Goal: Information Seeking & Learning: Learn about a topic

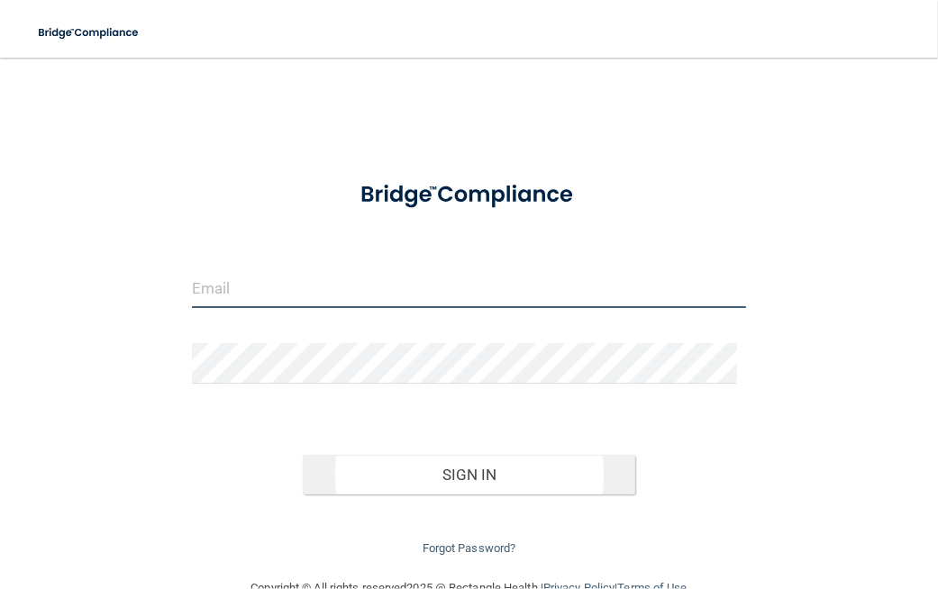
type input "[EMAIL_ADDRESS][DOMAIN_NAME]"
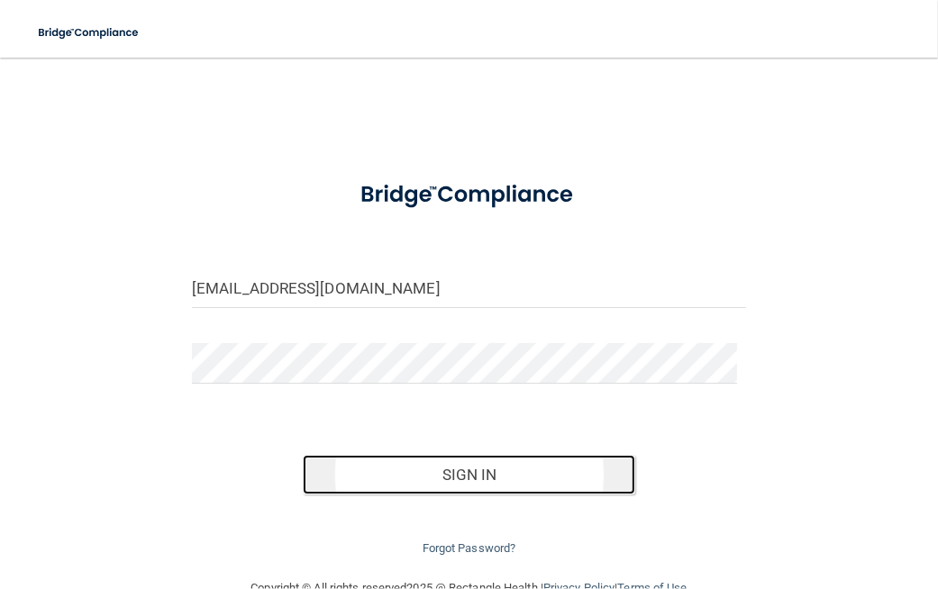
click at [447, 475] on button "Sign In" at bounding box center [469, 475] width 332 height 40
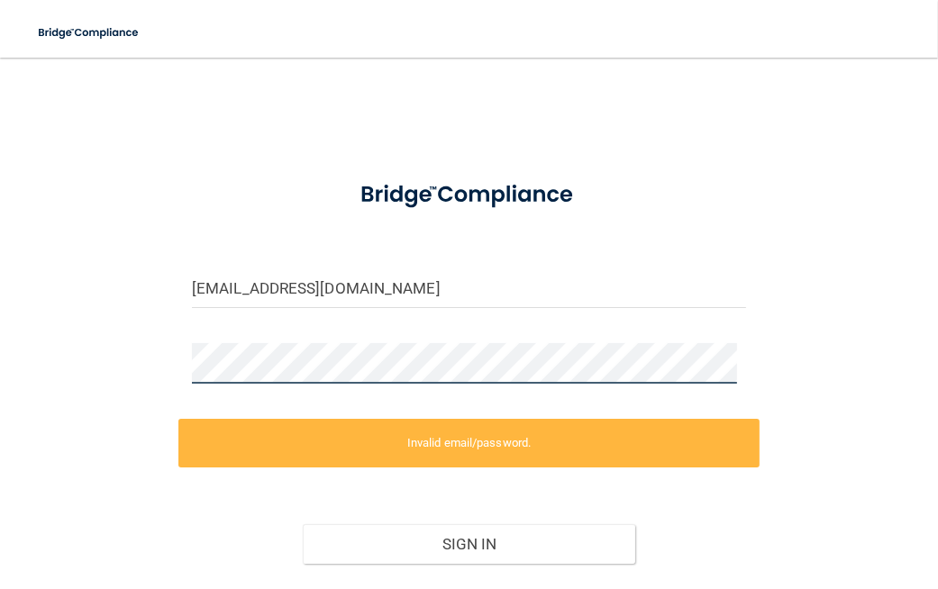
click at [76, 333] on div "[EMAIL_ADDRESS][DOMAIN_NAME] Invalid email/password. You don't have permission …" at bounding box center [469, 352] width 866 height 553
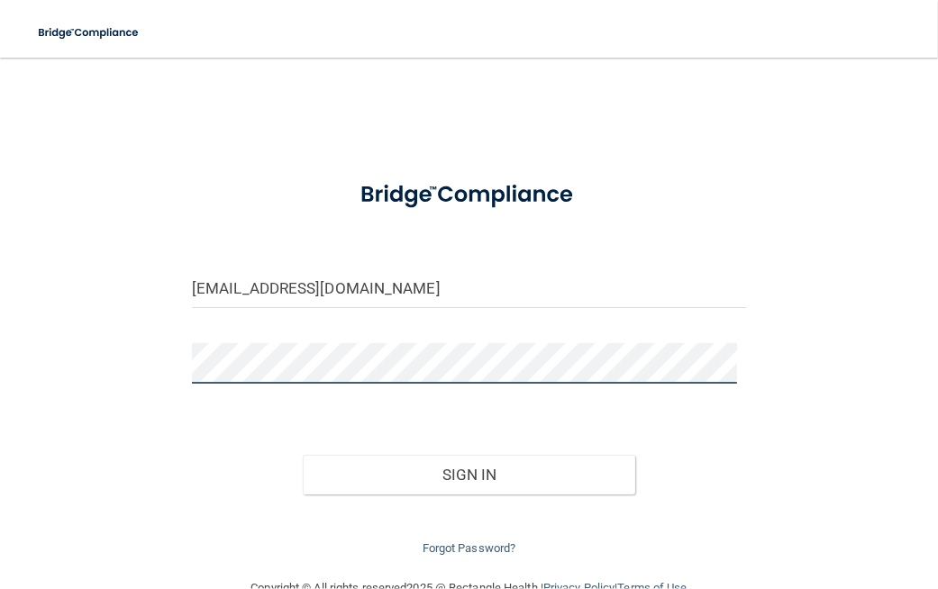
click at [303, 455] on button "Sign In" at bounding box center [469, 475] width 332 height 40
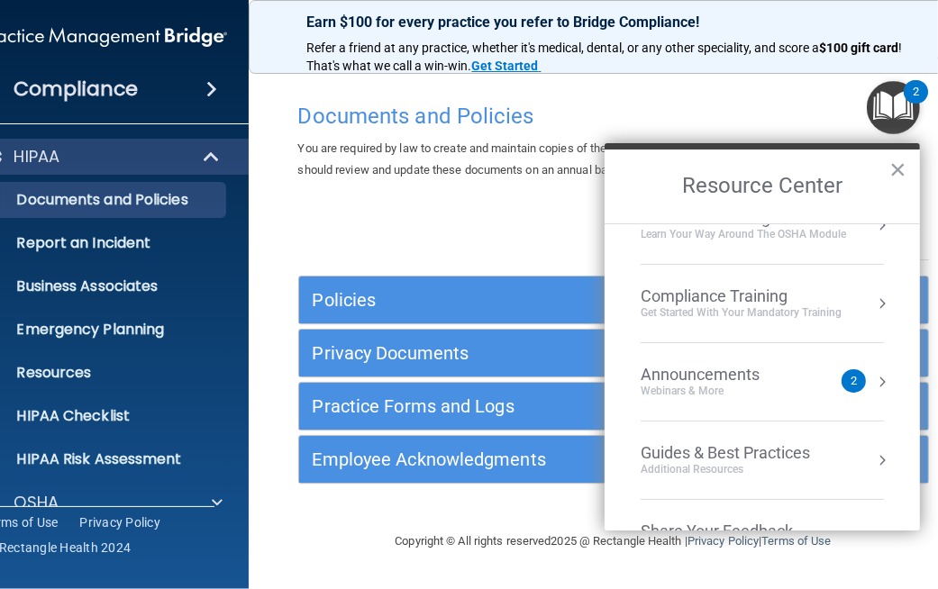
scroll to position [189, 0]
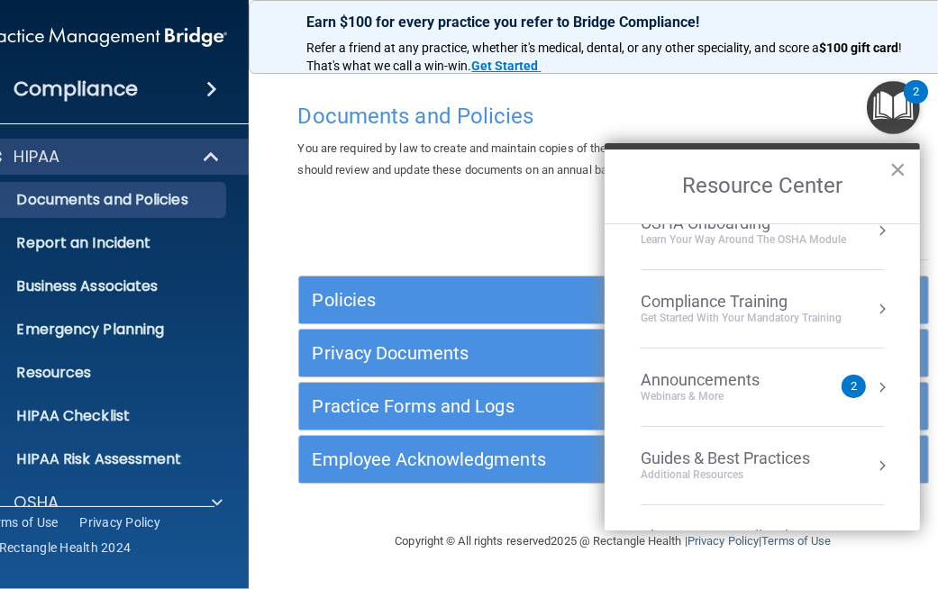
click at [819, 302] on div "Compliance Training" at bounding box center [740, 302] width 201 height 20
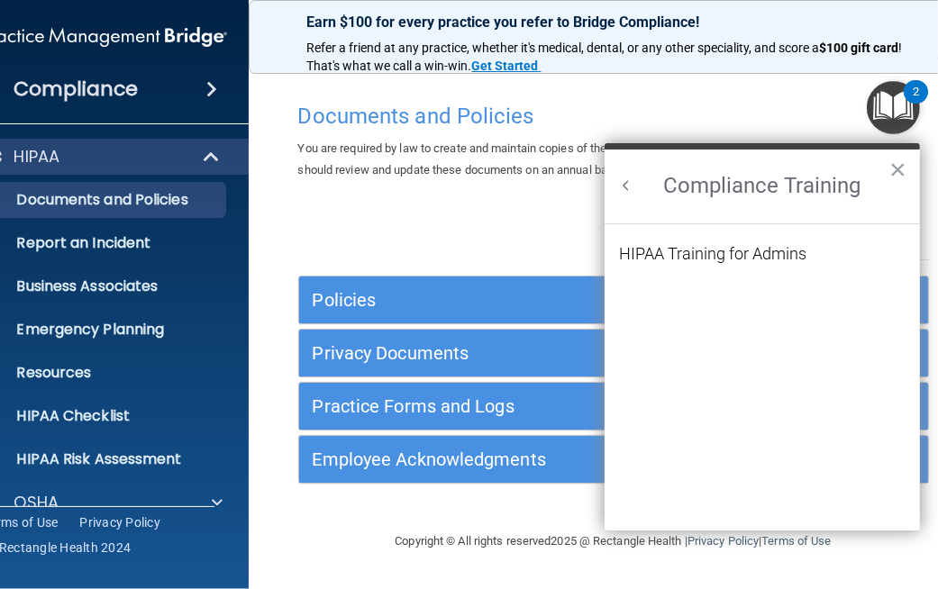
scroll to position [0, 0]
click at [740, 38] on div "Earn $100 for every practice you refer to Bridge Compliance!" at bounding box center [614, 51] width 656 height 29
click at [894, 166] on button "×" at bounding box center [897, 169] width 17 height 29
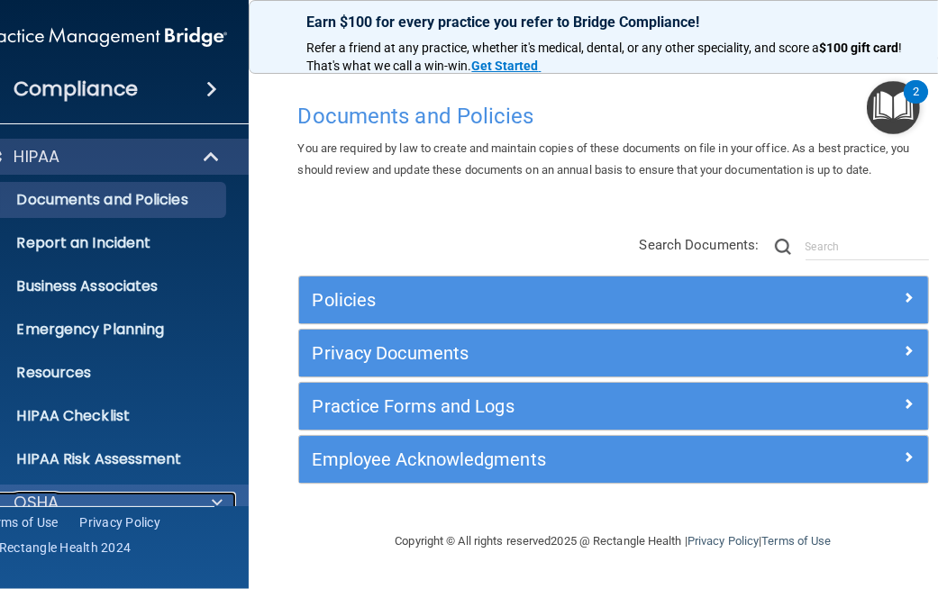
click at [214, 504] on span at bounding box center [217, 503] width 11 height 22
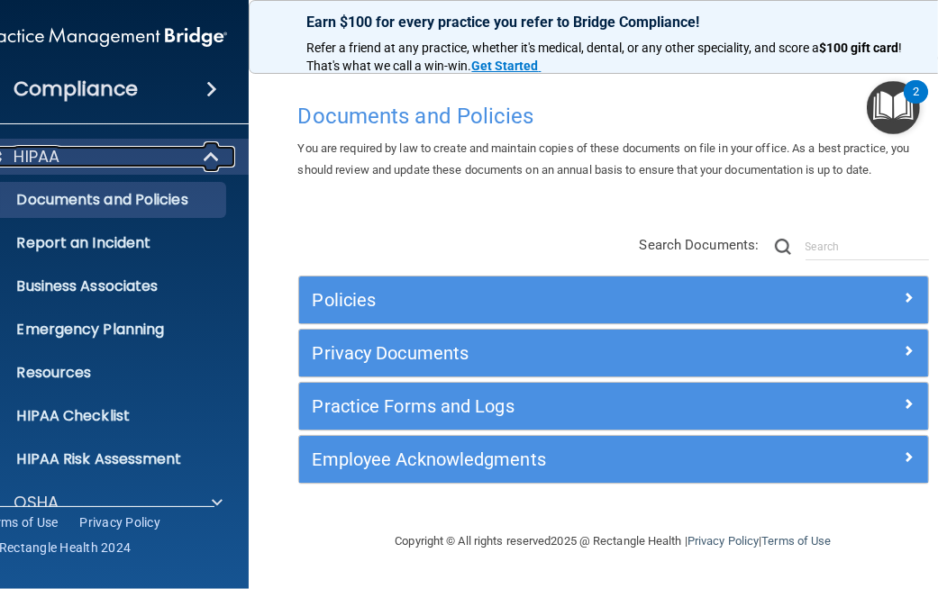
click at [44, 156] on p "HIPAA" at bounding box center [37, 157] width 46 height 22
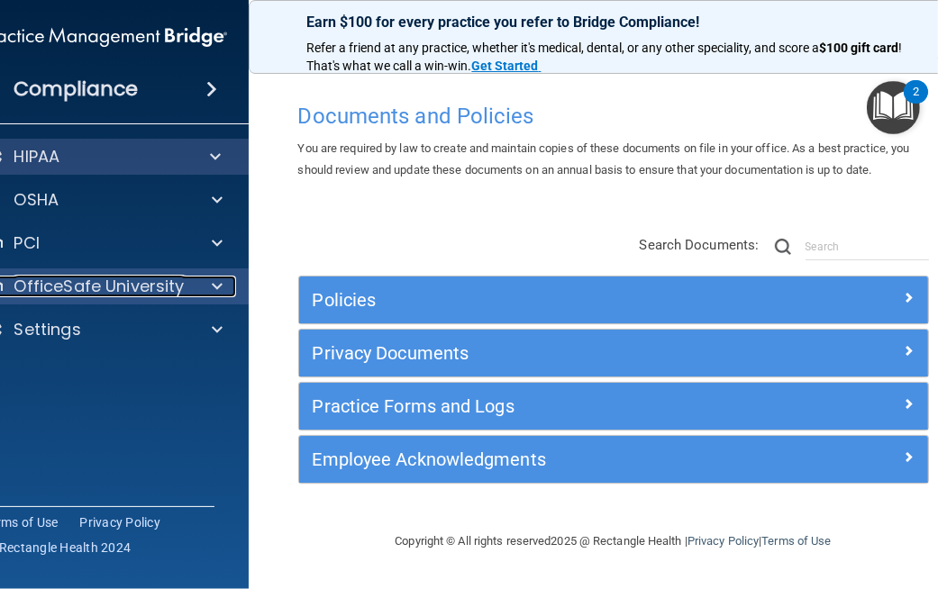
click at [210, 284] on div at bounding box center [213, 287] width 45 height 22
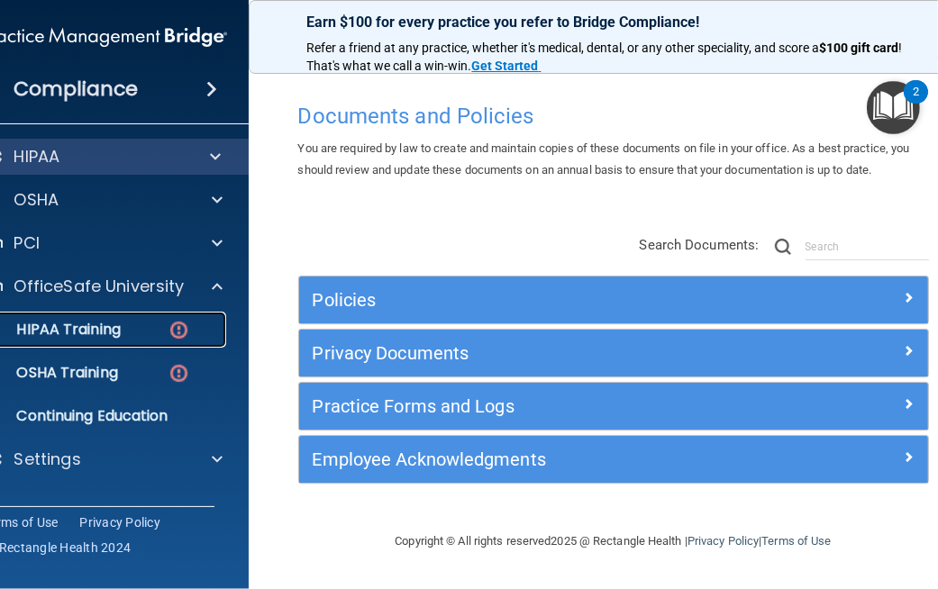
click at [85, 327] on p "HIPAA Training" at bounding box center [46, 330] width 149 height 18
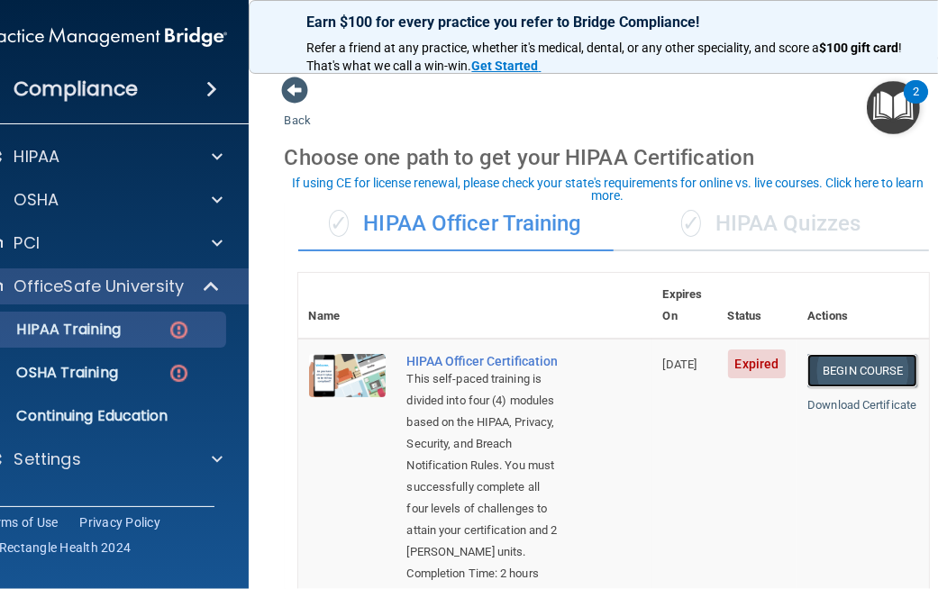
click at [848, 354] on link "Begin Course" at bounding box center [862, 370] width 110 height 33
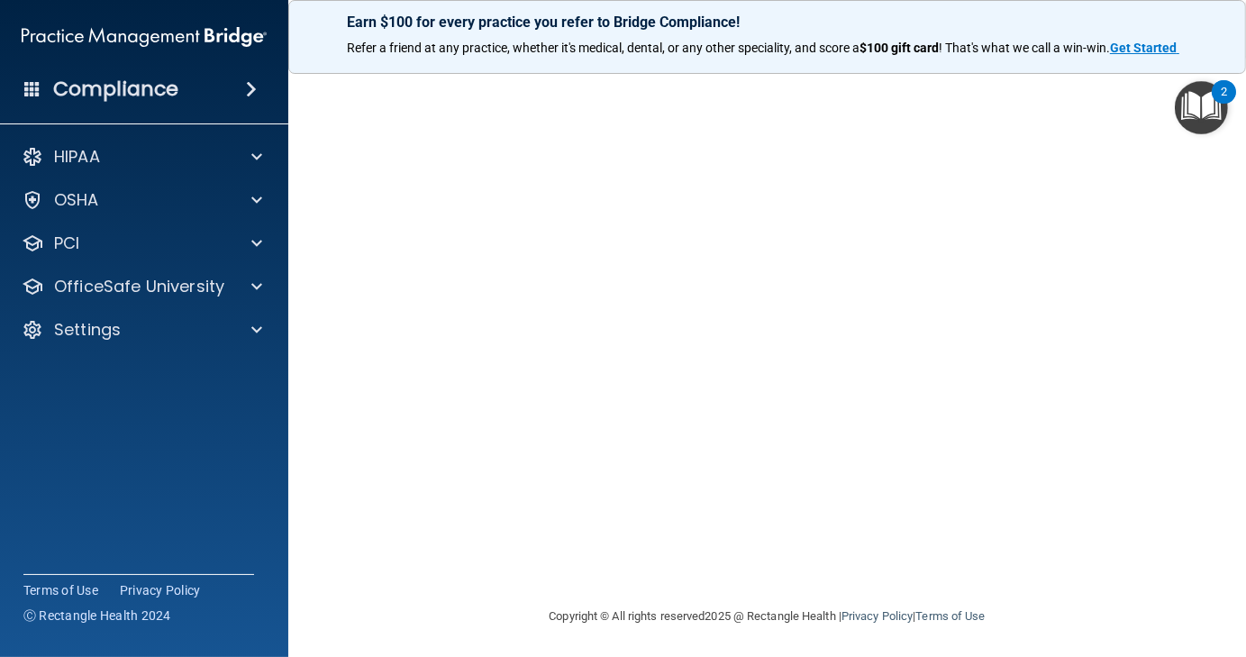
scroll to position [6, 0]
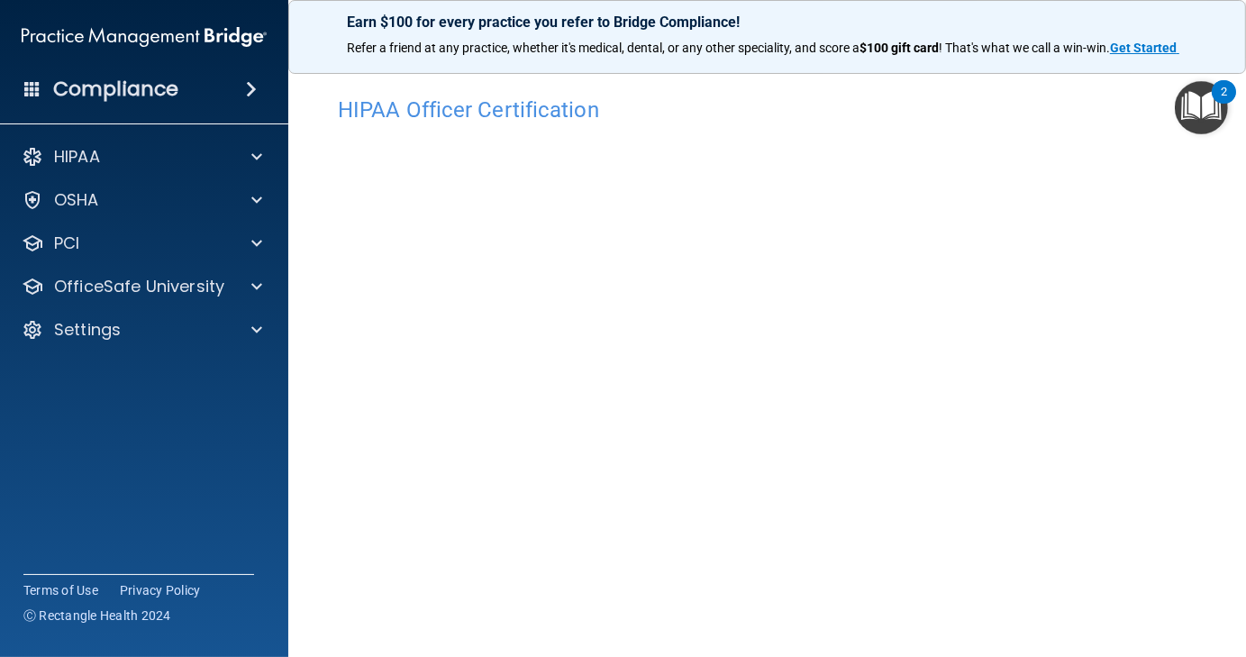
click at [937, 392] on main "HIPAA Officer Certification This course doesn’t expire until 06/22/2025. Are yo…" at bounding box center [767, 357] width 958 height 599
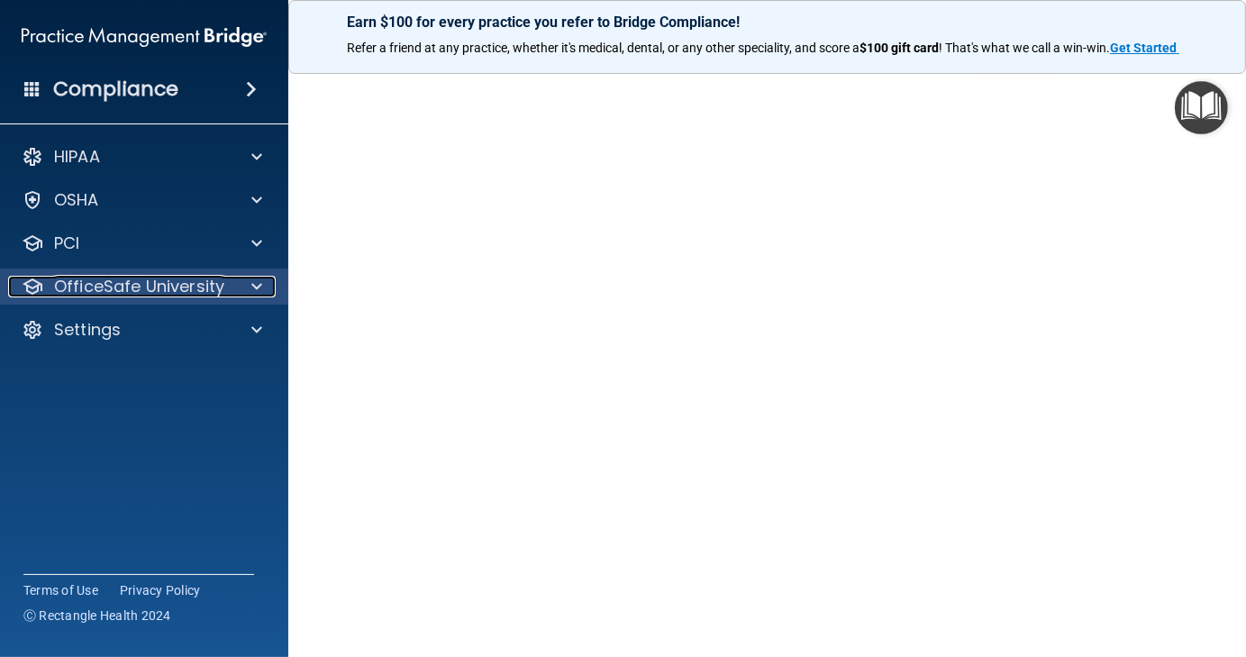
click at [250, 287] on div at bounding box center [253, 287] width 45 height 22
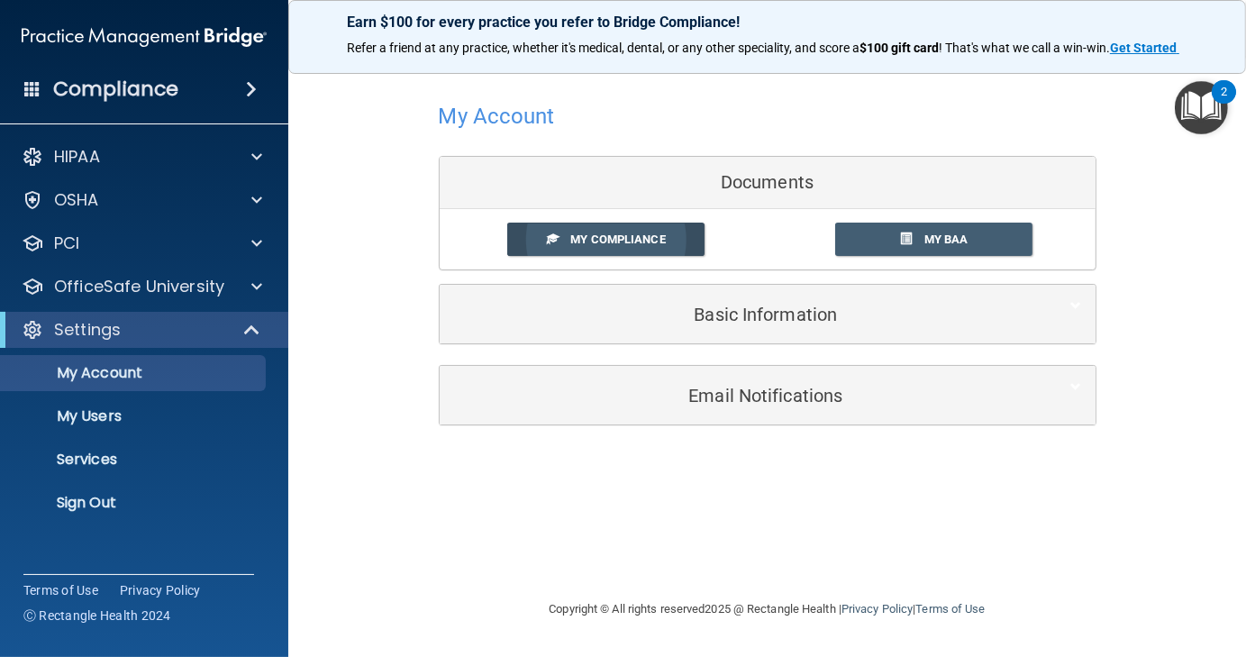
click at [658, 228] on link "My Compliance" at bounding box center [605, 238] width 197 height 33
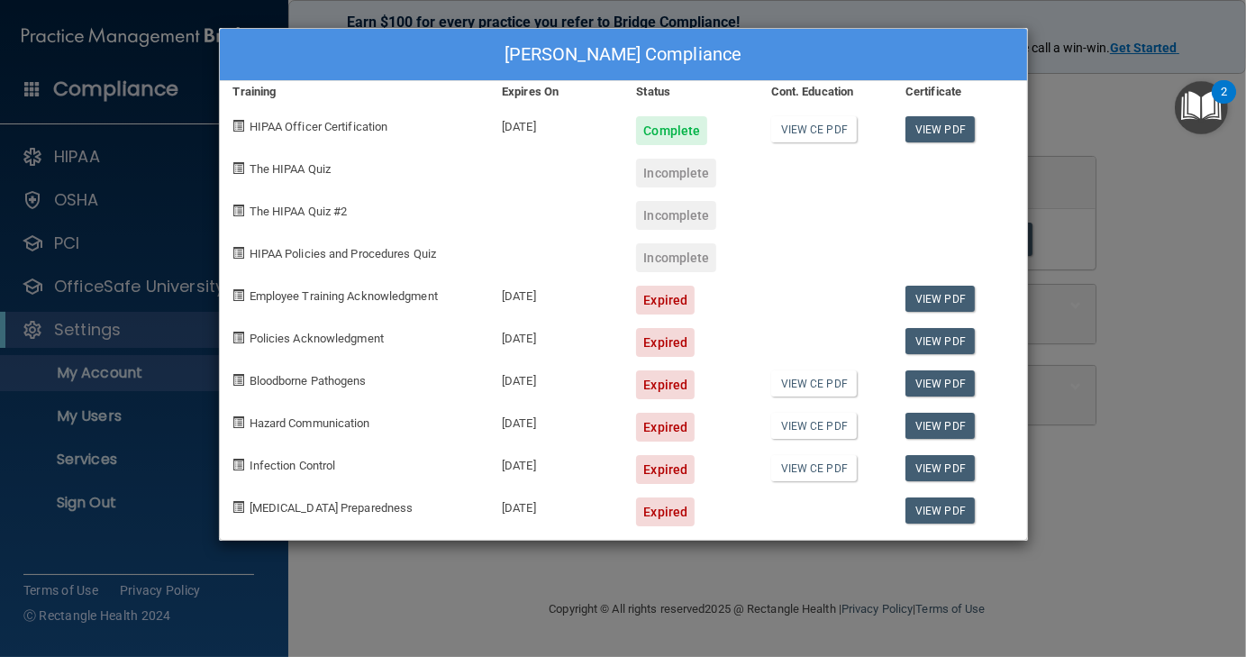
click at [238, 167] on span at bounding box center [239, 168] width 12 height 12
click at [937, 231] on div "Lindsey Cosper's Compliance Training Expires On Status Cont. Education Certific…" at bounding box center [623, 328] width 1246 height 657
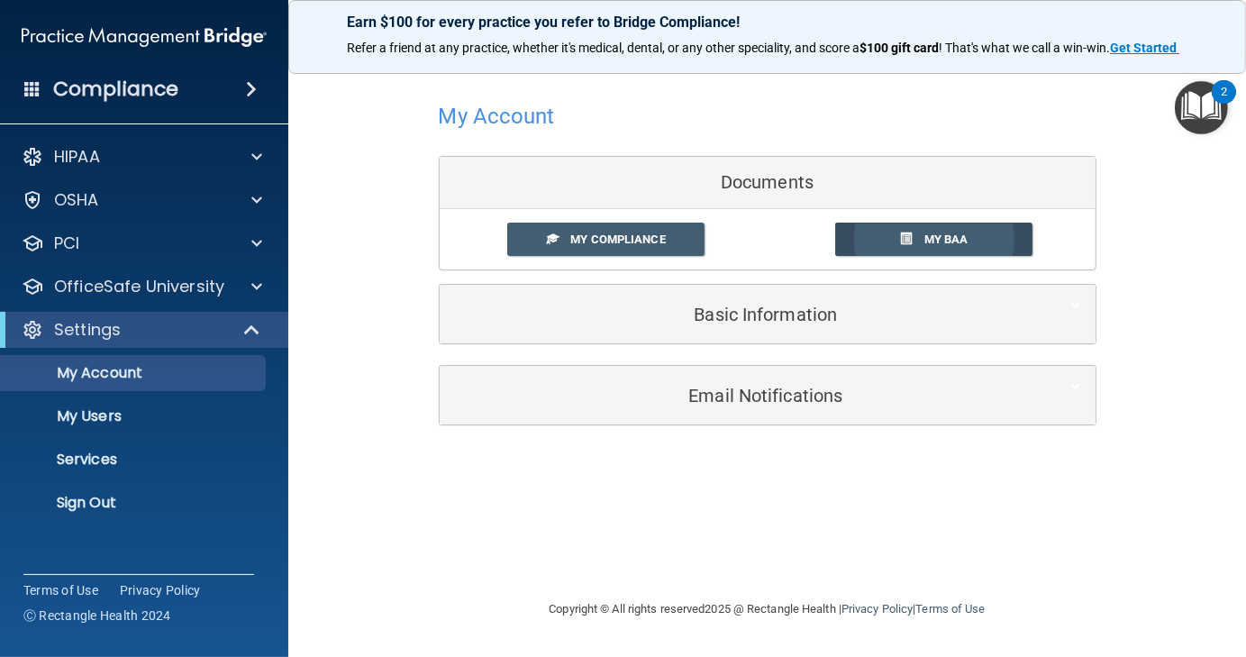
click at [937, 240] on span "My BAA" at bounding box center [946, 239] width 44 height 14
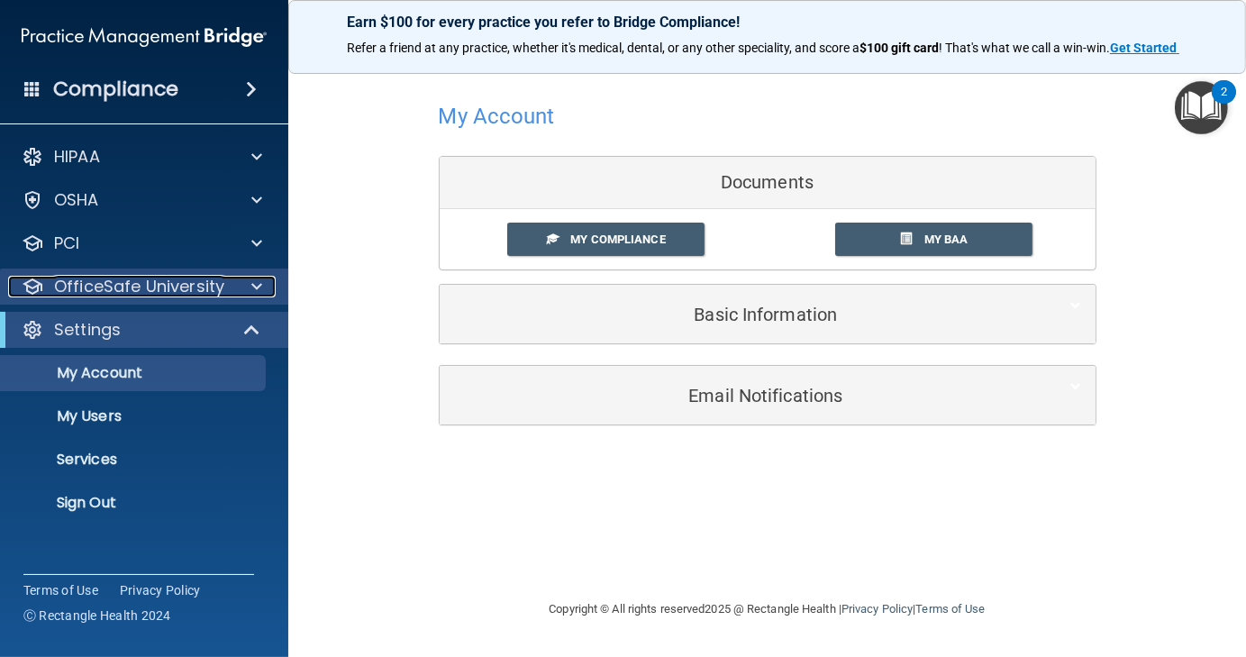
click at [172, 284] on p "OfficeSafe University" at bounding box center [139, 287] width 170 height 22
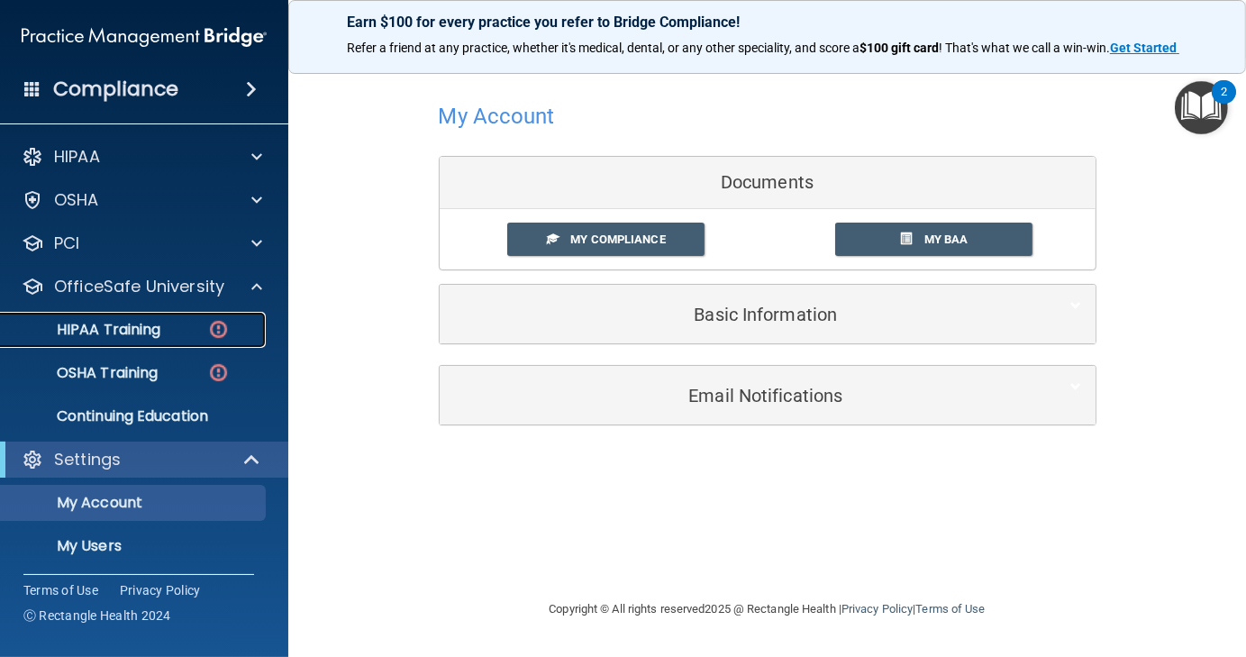
click at [163, 333] on div "HIPAA Training" at bounding box center [135, 330] width 246 height 18
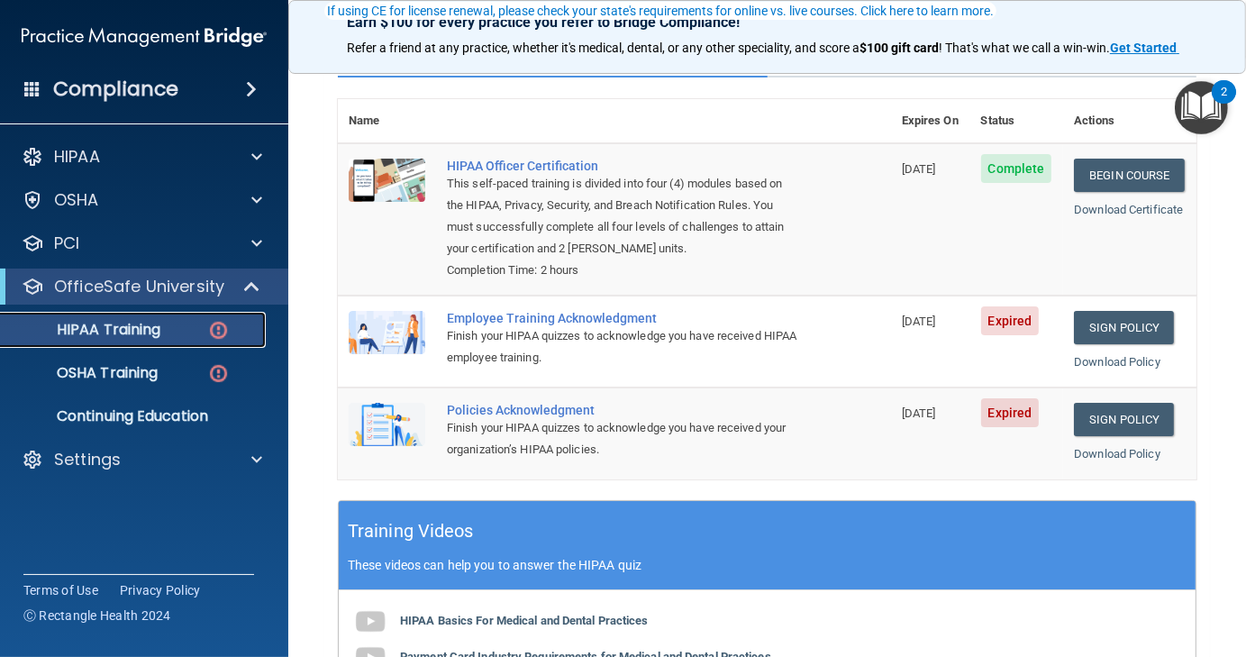
scroll to position [175, 0]
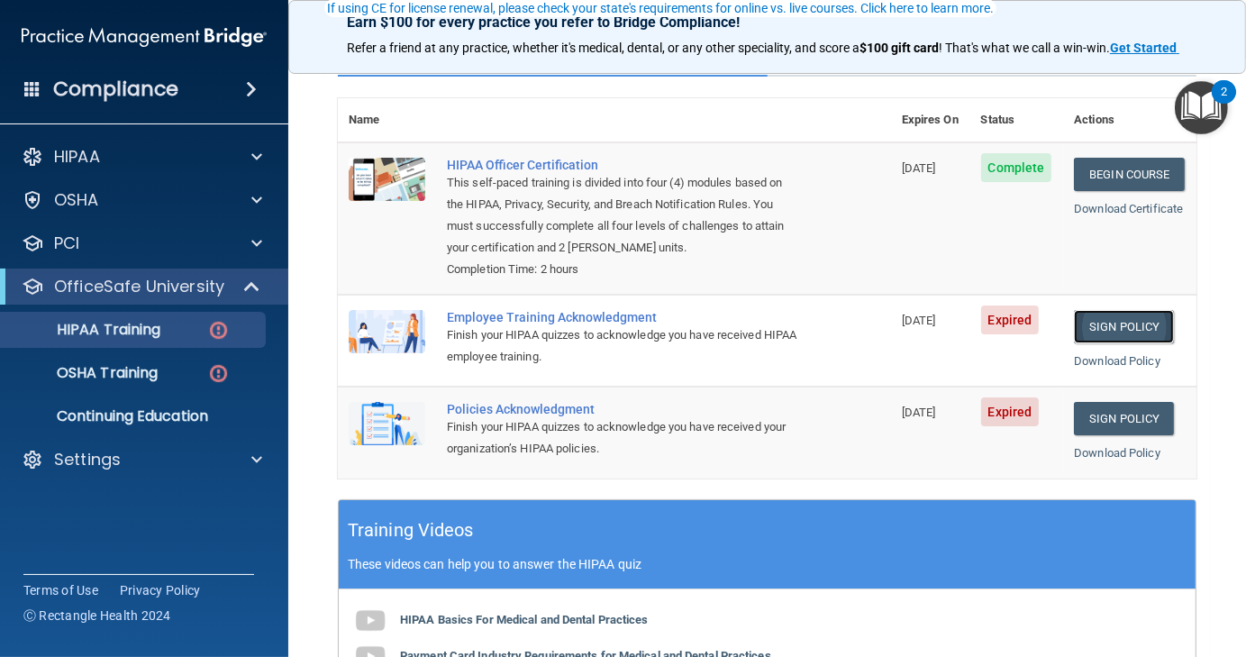
click at [937, 334] on link "Sign Policy" at bounding box center [1124, 326] width 100 height 33
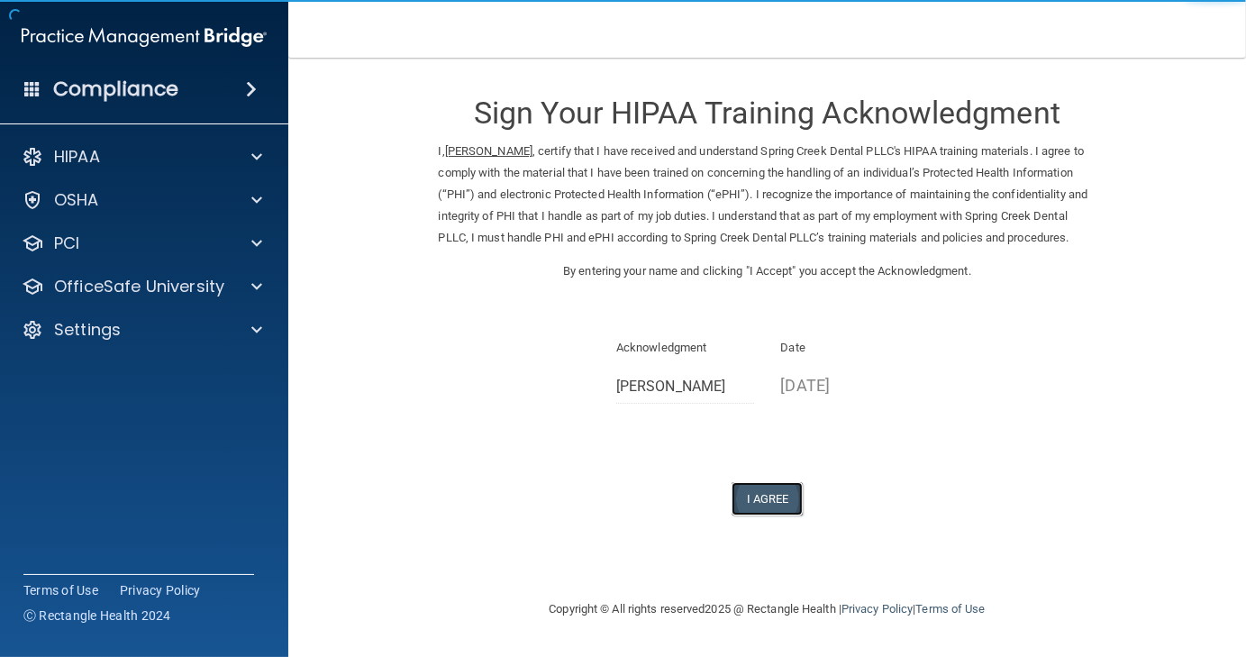
click at [765, 515] on button "I Agree" at bounding box center [767, 498] width 72 height 33
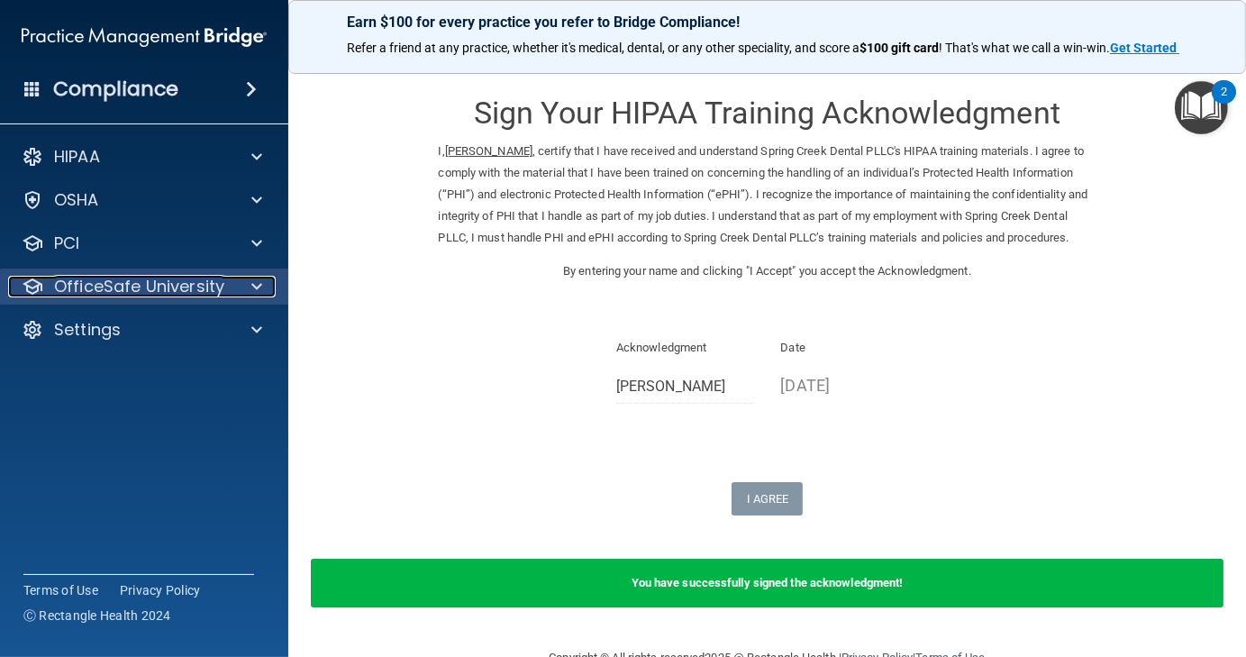
click at [159, 286] on p "OfficeSafe University" at bounding box center [139, 287] width 170 height 22
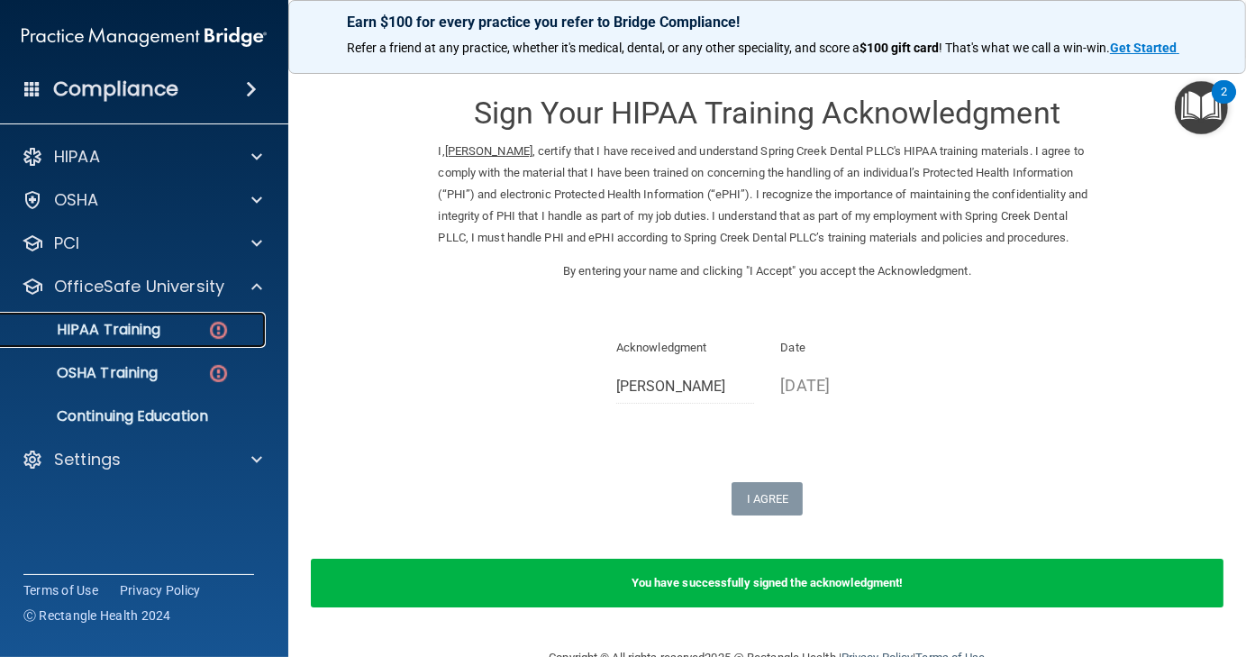
click at [161, 344] on link "HIPAA Training" at bounding box center [124, 330] width 284 height 36
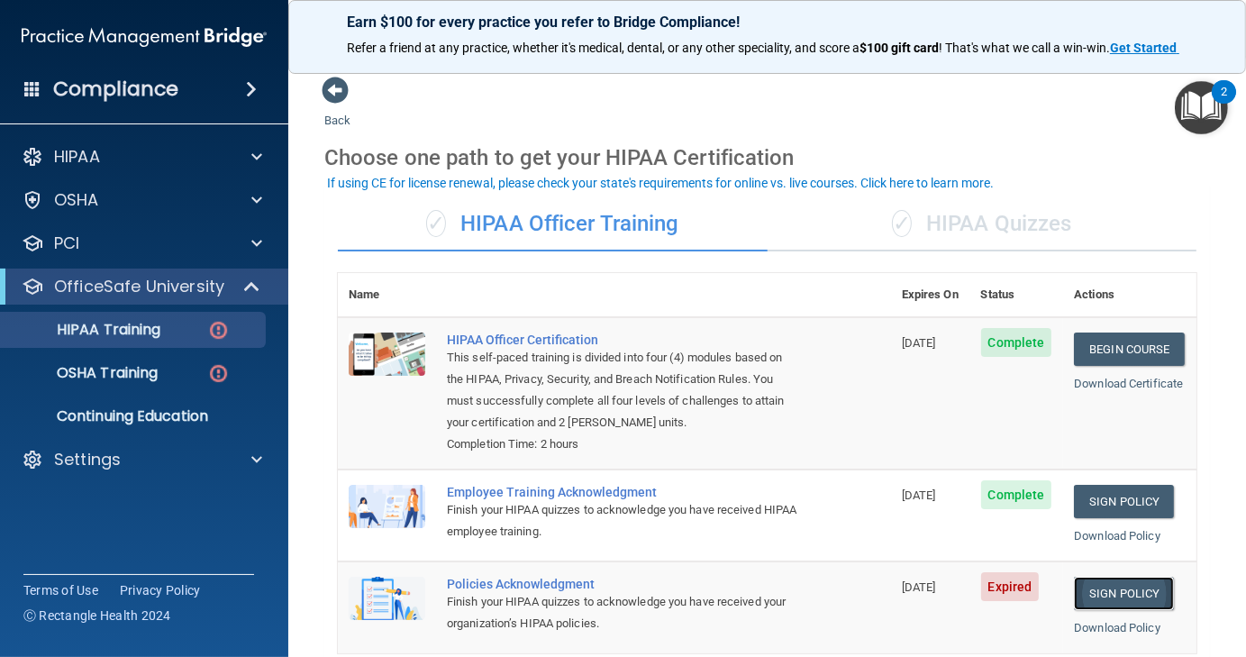
click at [1107, 595] on link "Sign Policy" at bounding box center [1124, 592] width 100 height 33
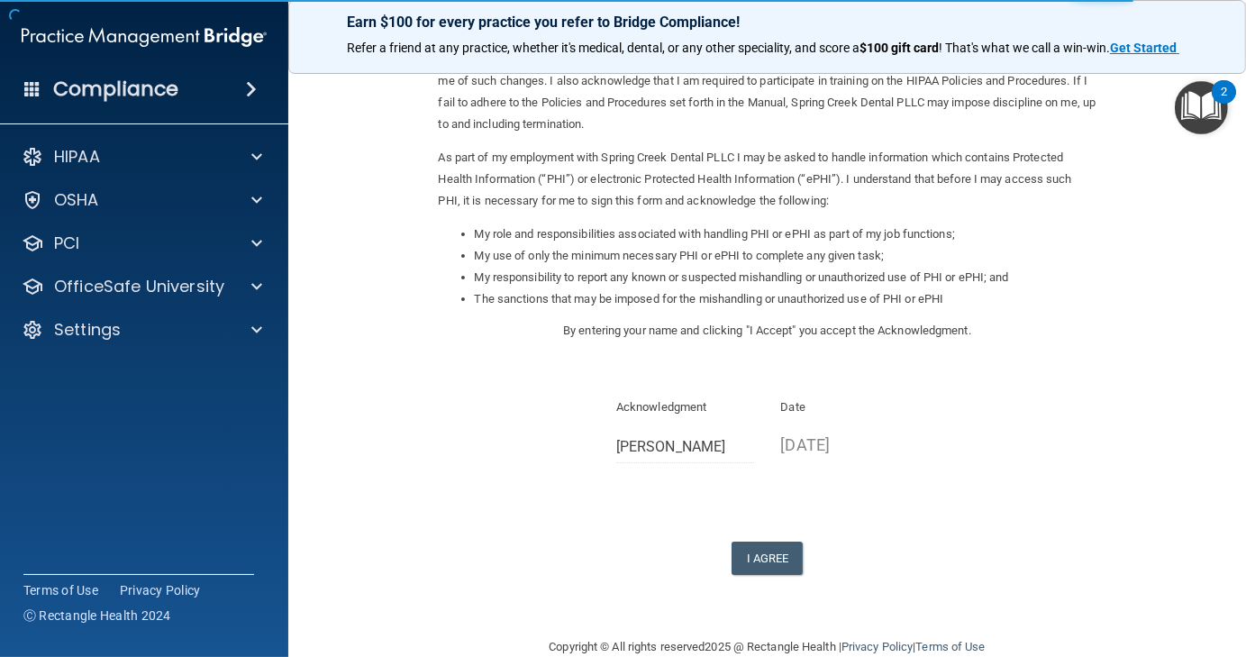
scroll to position [151, 0]
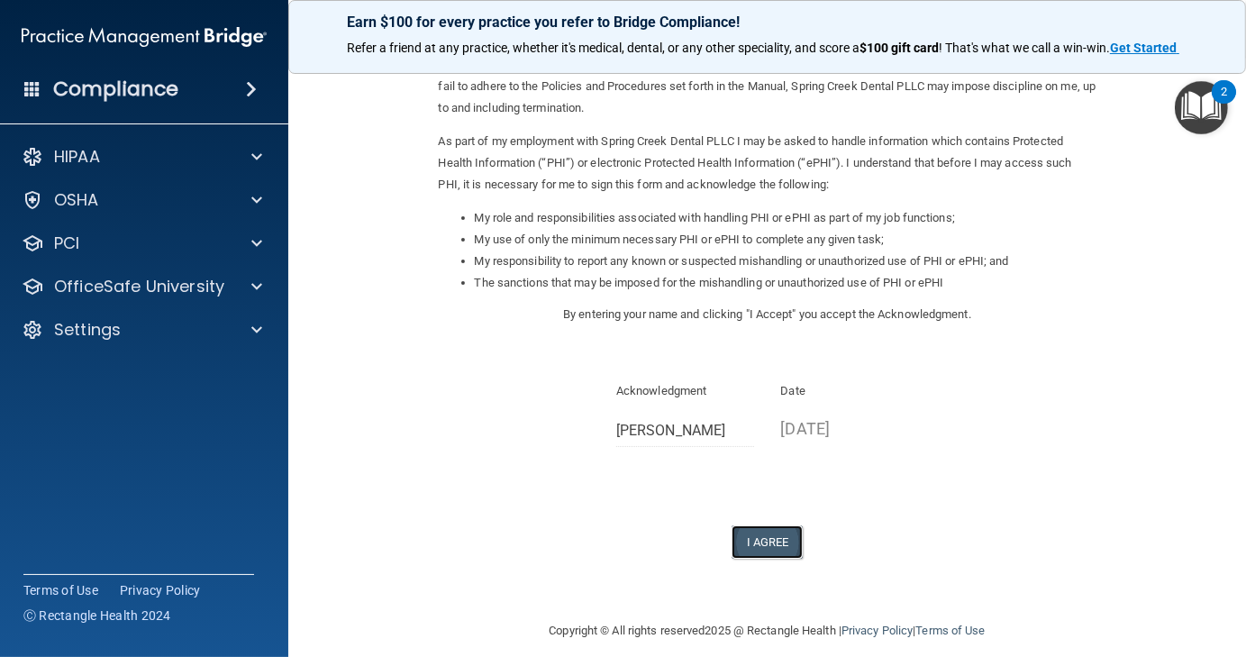
click at [762, 532] on button "I Agree" at bounding box center [767, 541] width 72 height 33
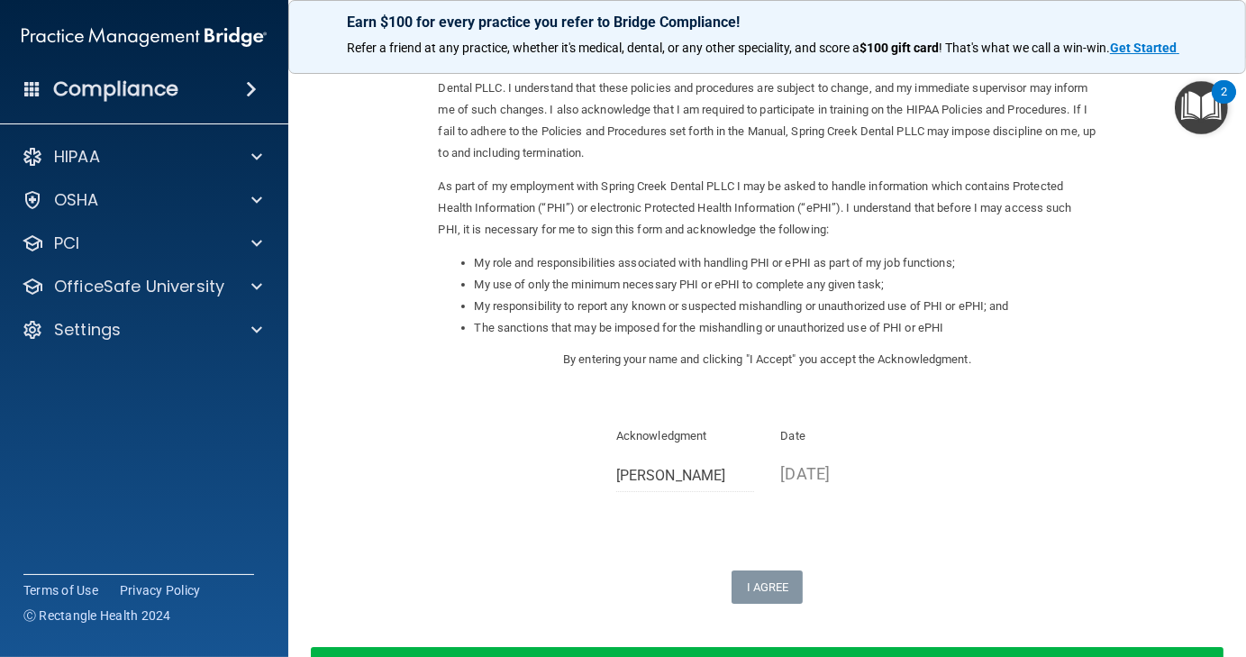
scroll to position [105, 0]
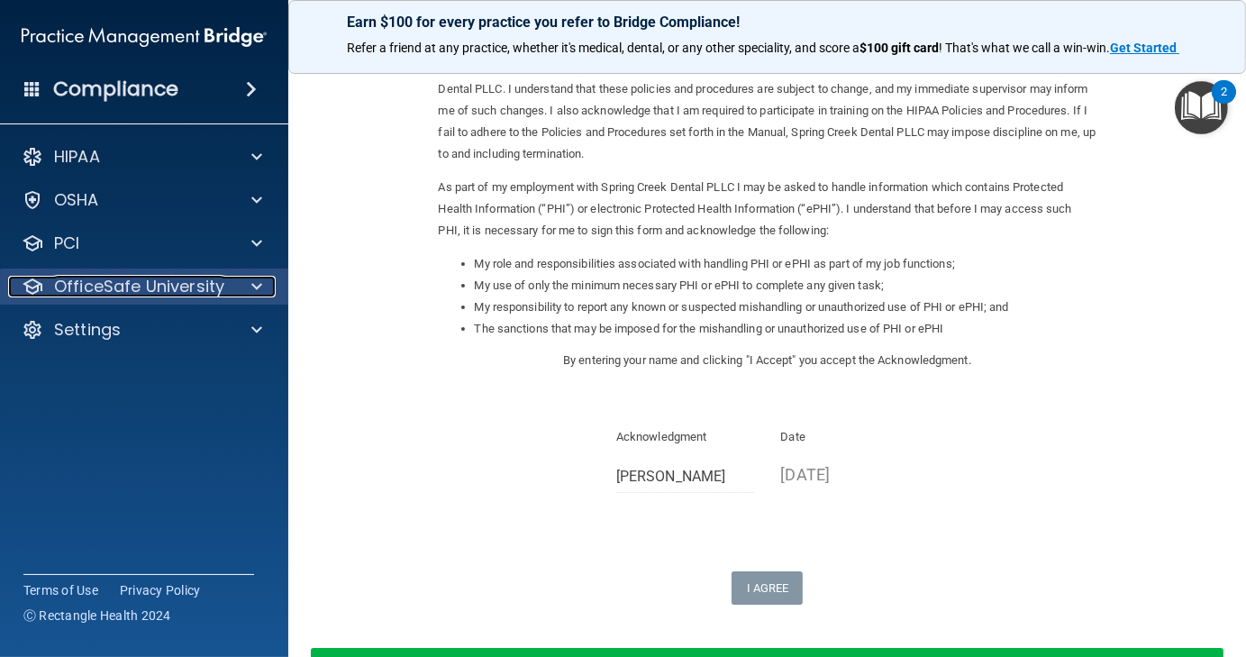
click at [185, 293] on p "OfficeSafe University" at bounding box center [139, 287] width 170 height 22
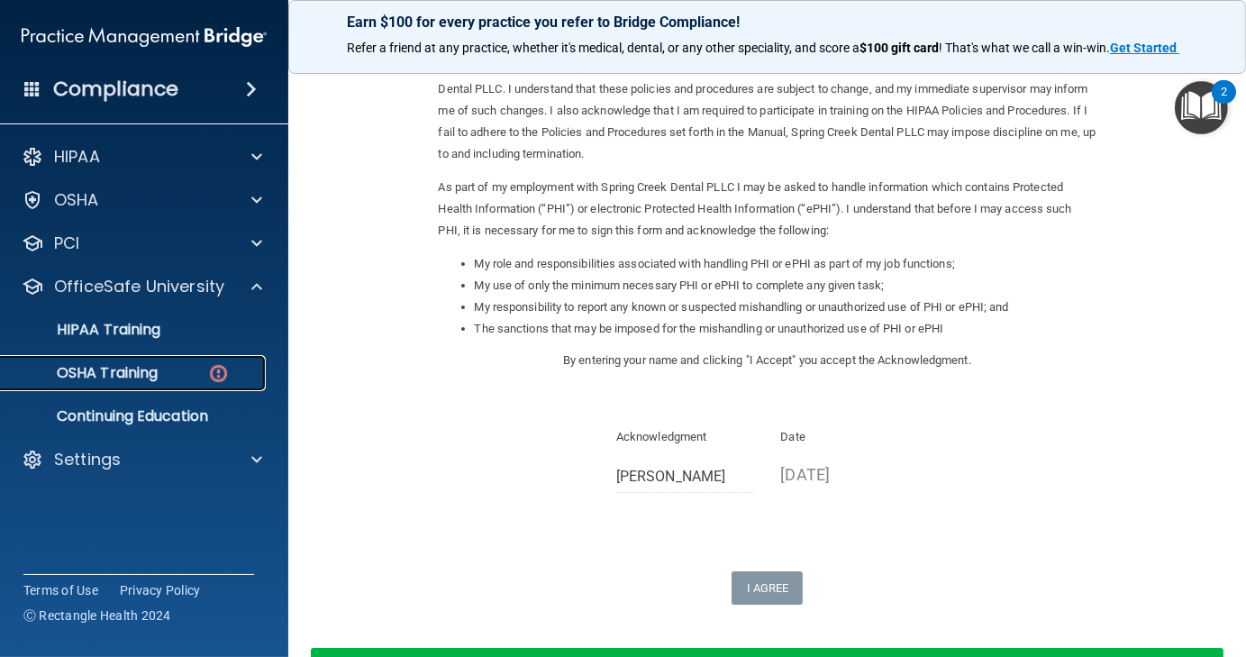
click at [151, 371] on p "OSHA Training" at bounding box center [85, 373] width 146 height 18
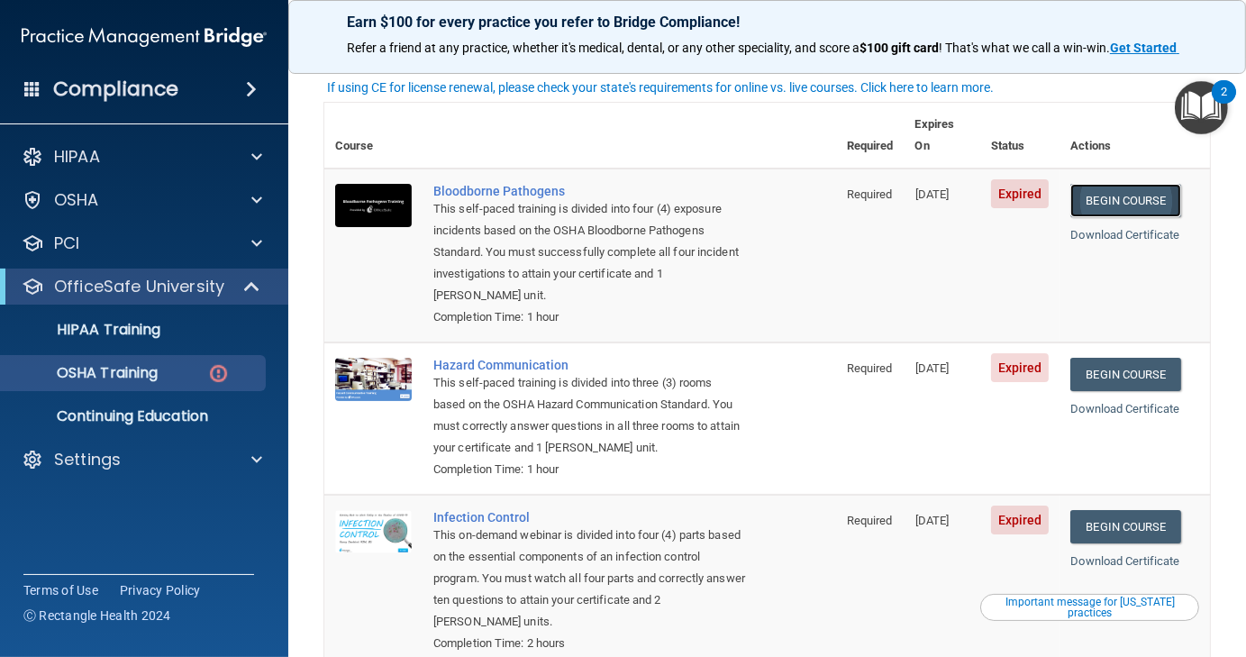
click at [1105, 184] on link "Begin Course" at bounding box center [1125, 200] width 110 height 33
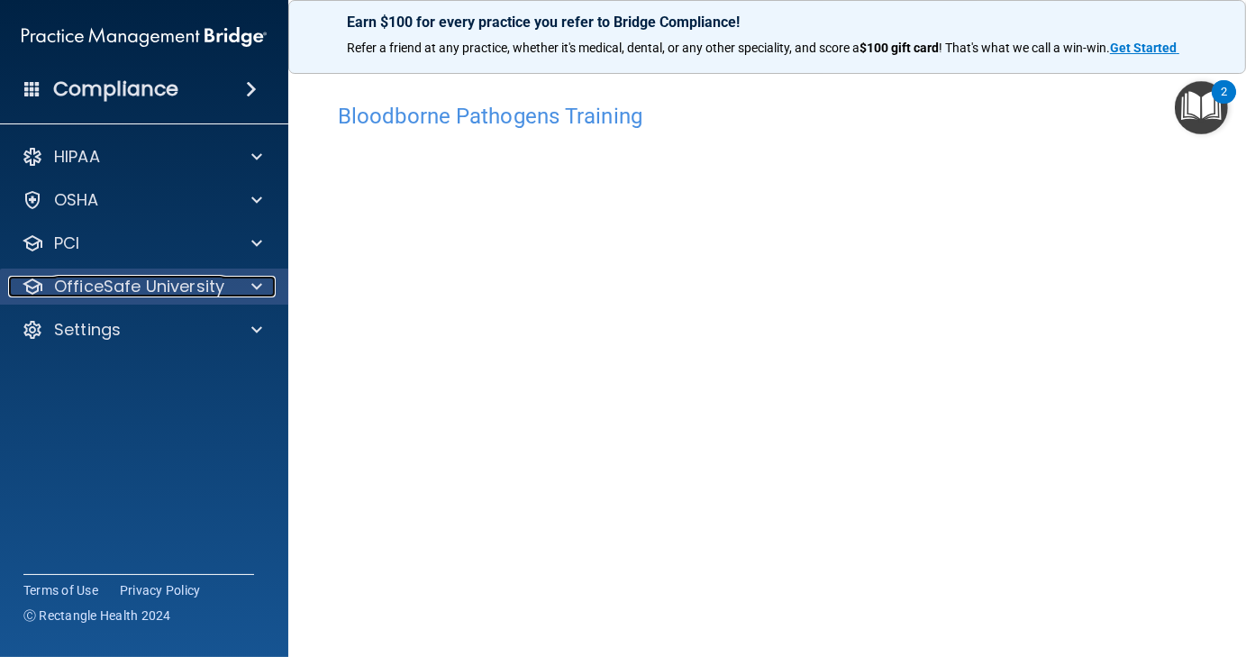
click at [158, 283] on p "OfficeSafe University" at bounding box center [139, 287] width 170 height 22
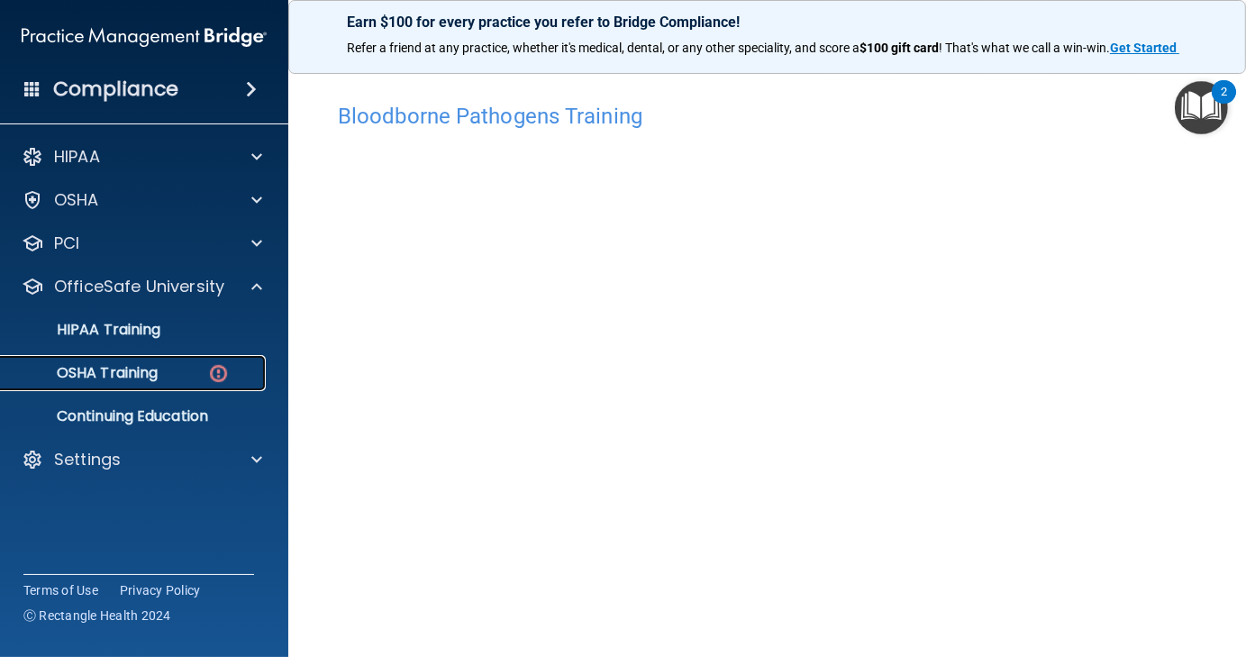
click at [123, 372] on p "OSHA Training" at bounding box center [85, 373] width 146 height 18
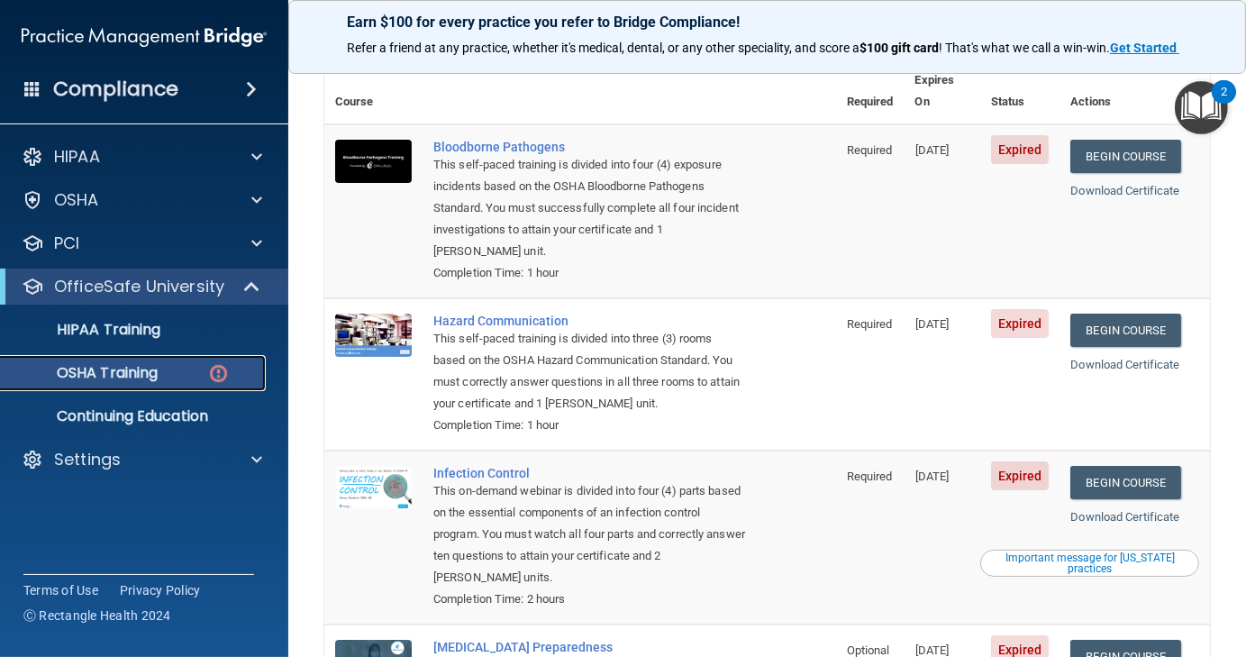
scroll to position [150, 0]
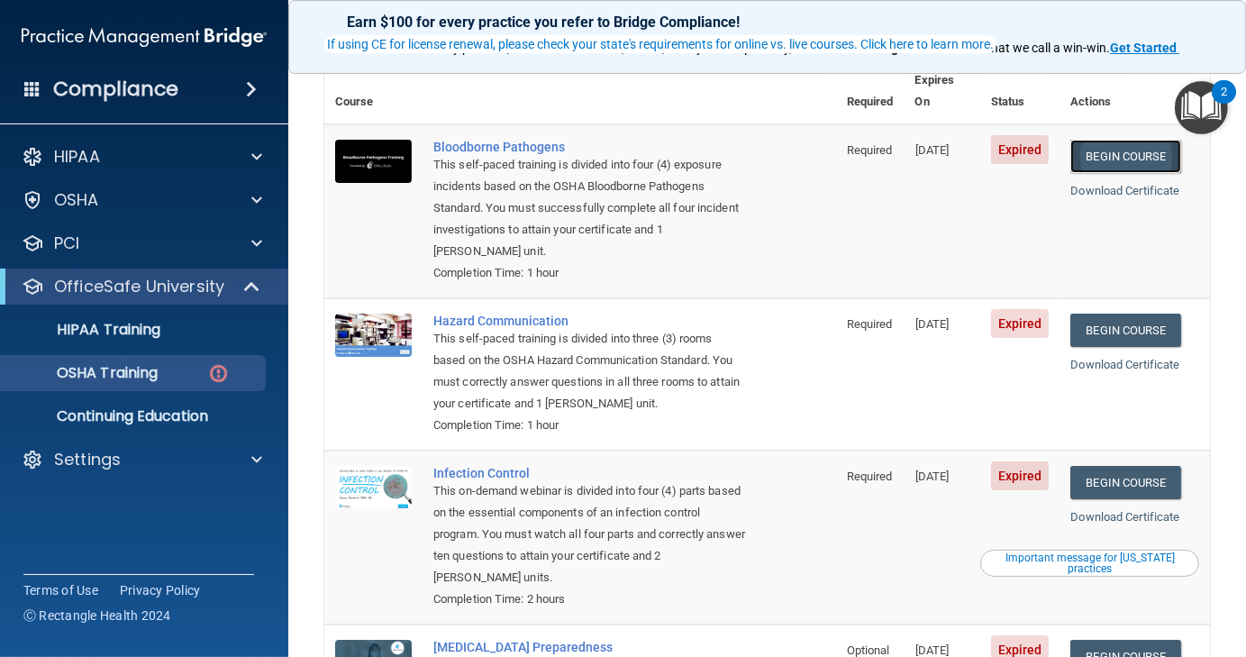
click at [1132, 140] on link "Begin Course" at bounding box center [1125, 156] width 110 height 33
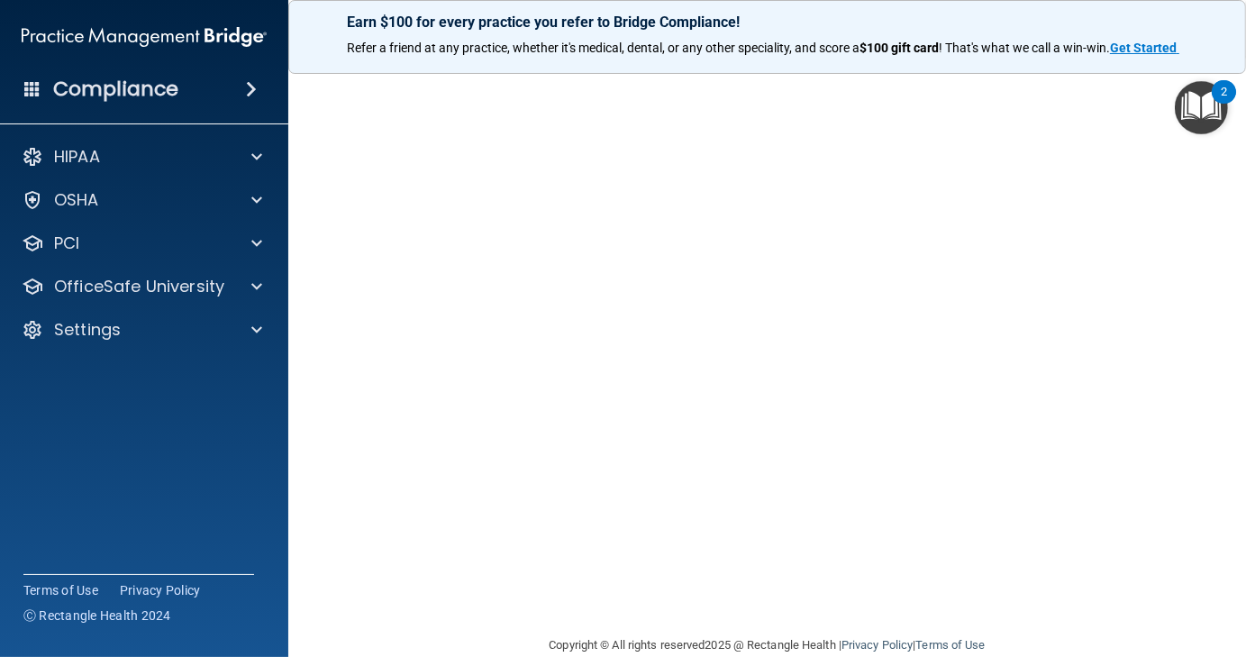
scroll to position [77, 0]
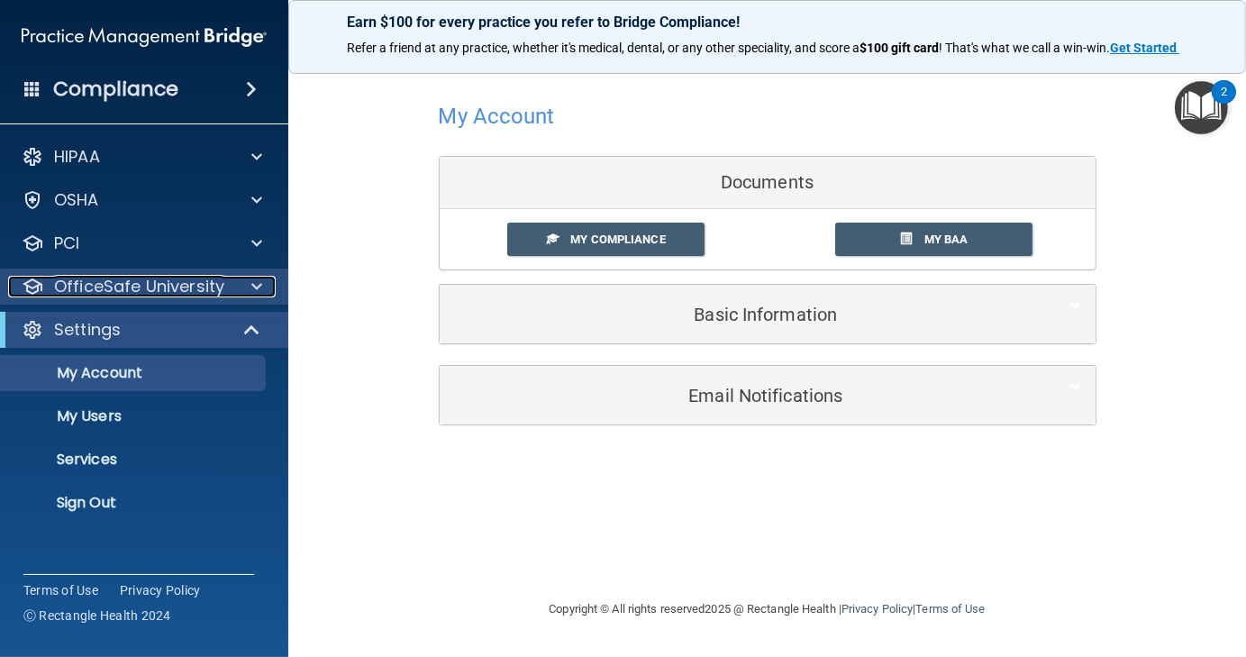
click at [257, 284] on span at bounding box center [256, 287] width 11 height 22
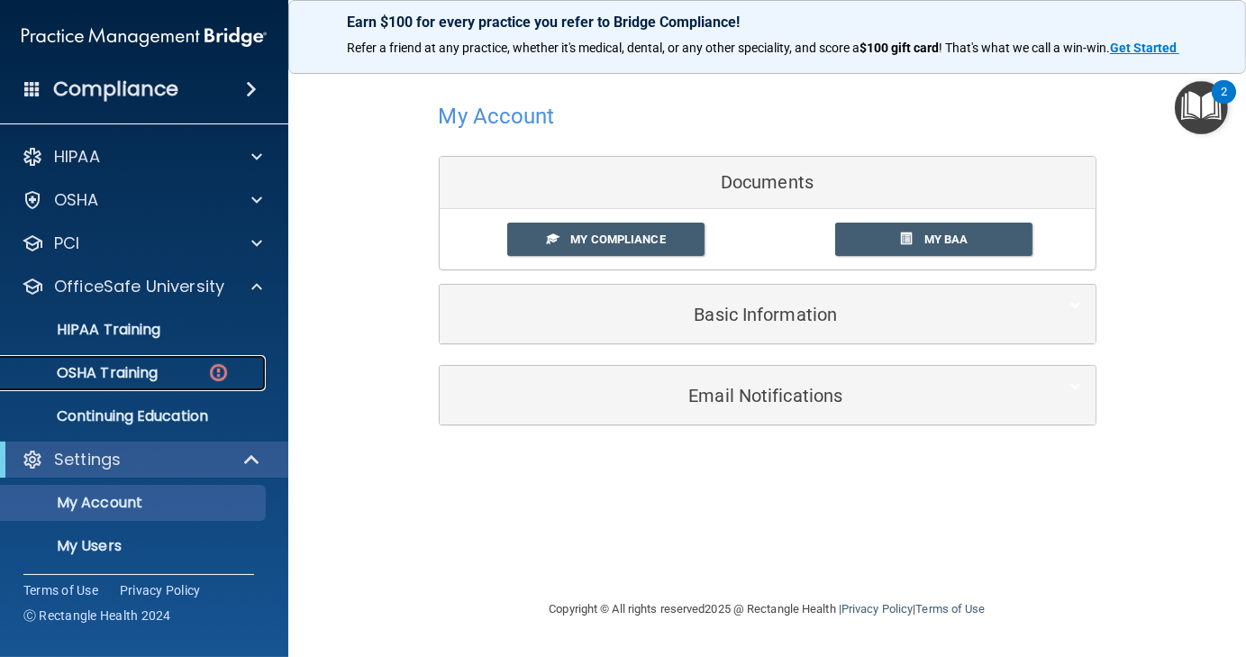
click at [149, 372] on p "OSHA Training" at bounding box center [85, 373] width 146 height 18
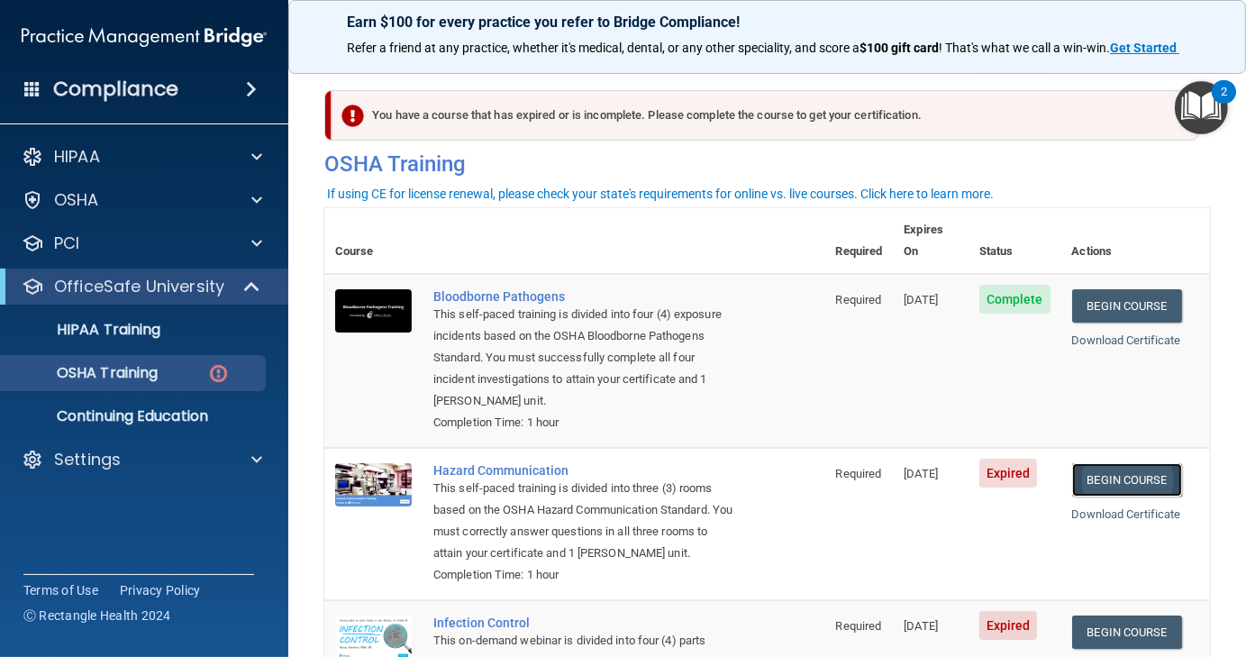
click at [1114, 463] on link "Begin Course" at bounding box center [1127, 479] width 110 height 33
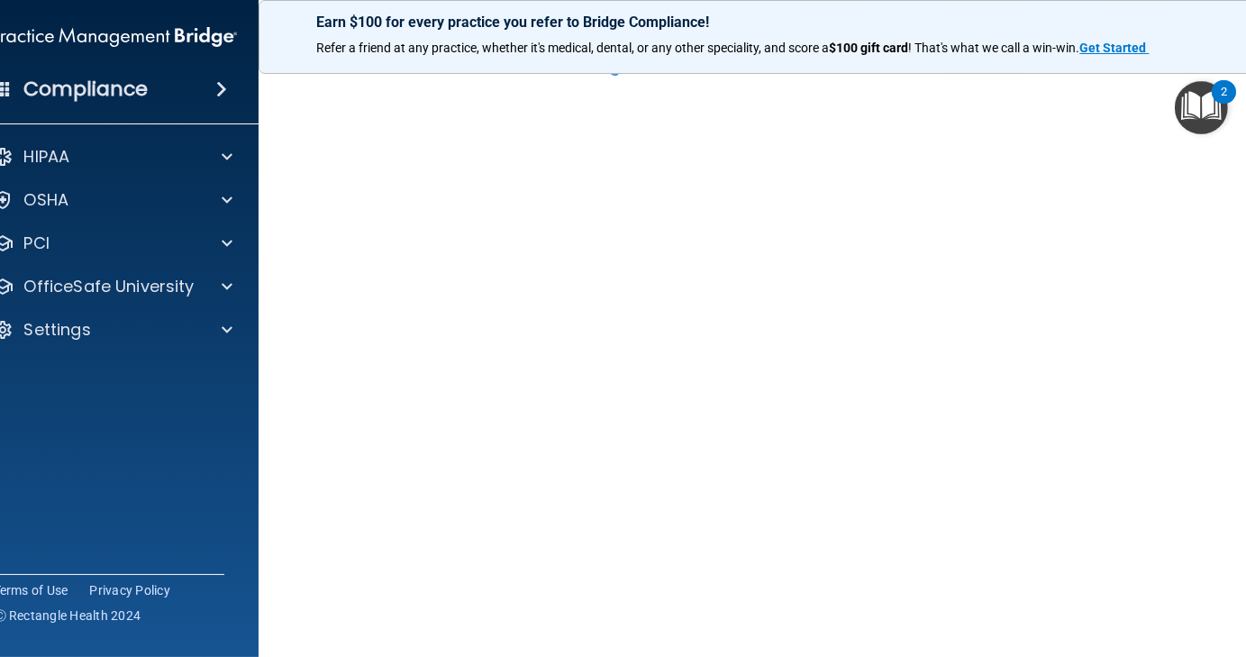
scroll to position [57, 0]
click at [2, 171] on div "HIPAA" at bounding box center [114, 157] width 289 height 36
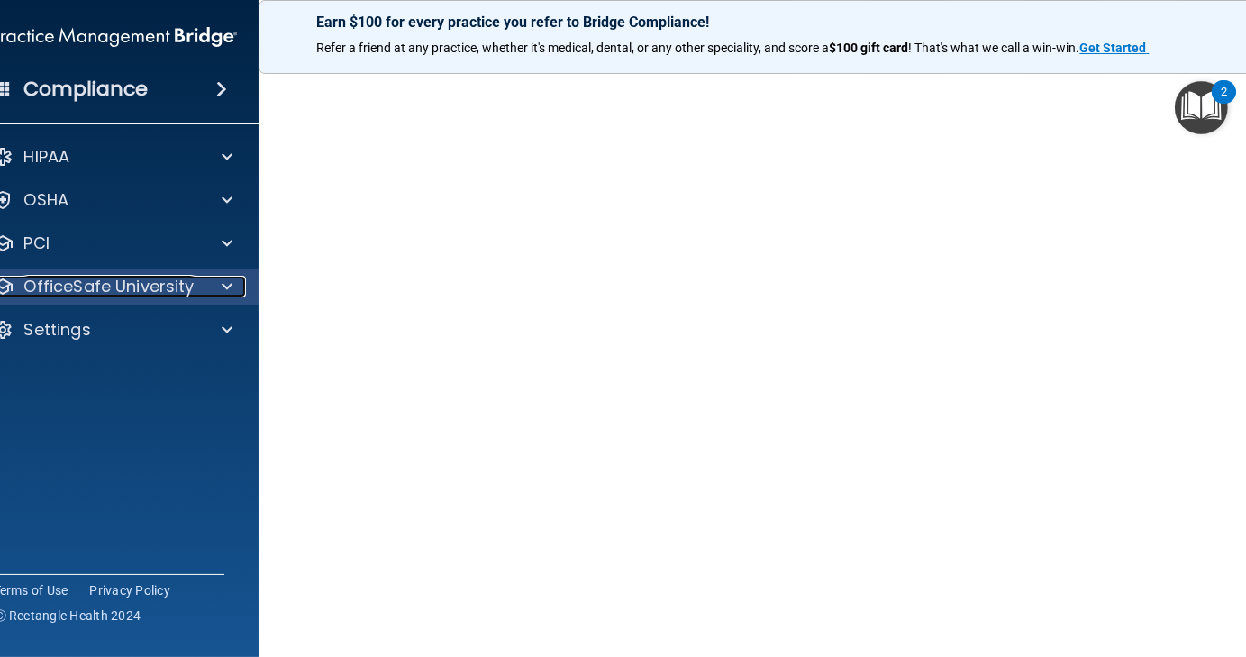
click at [222, 288] on span at bounding box center [227, 287] width 11 height 22
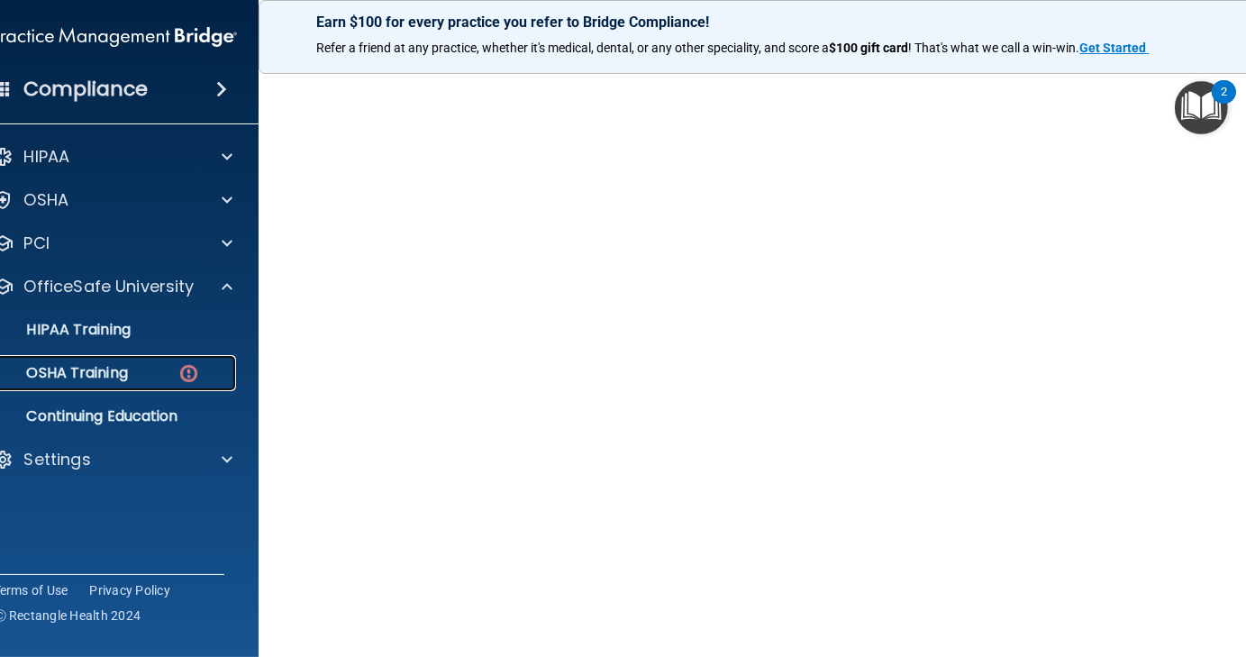
click at [157, 374] on div "OSHA Training" at bounding box center [105, 373] width 246 height 18
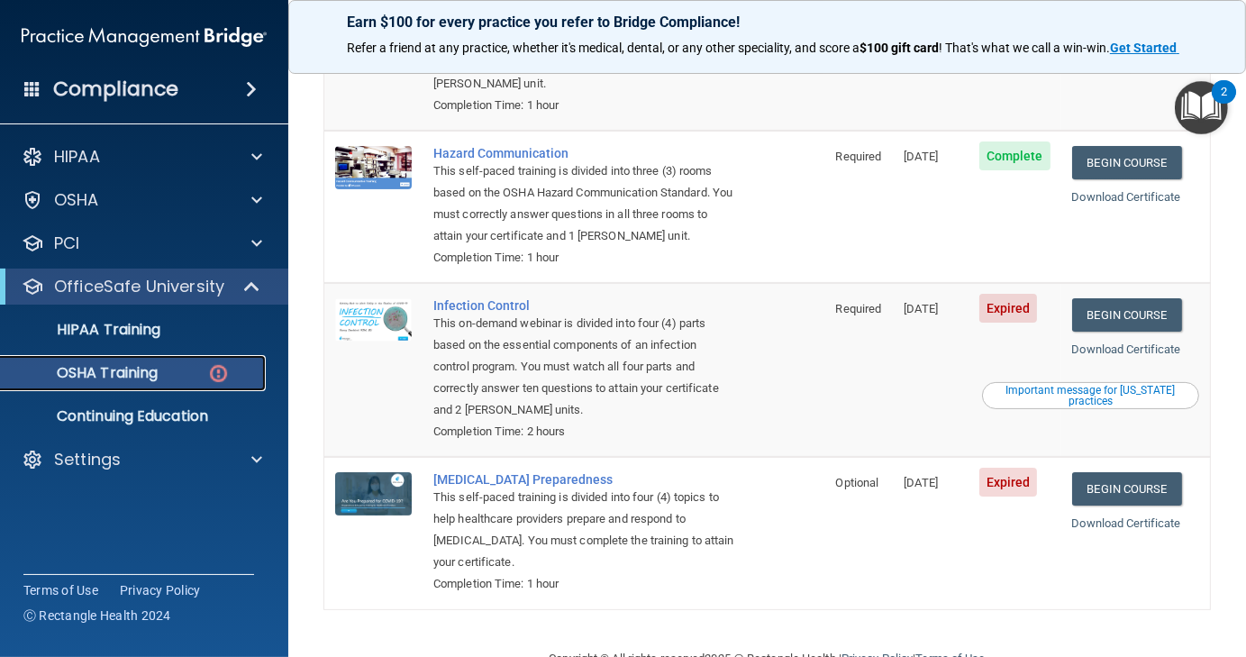
scroll to position [330, 0]
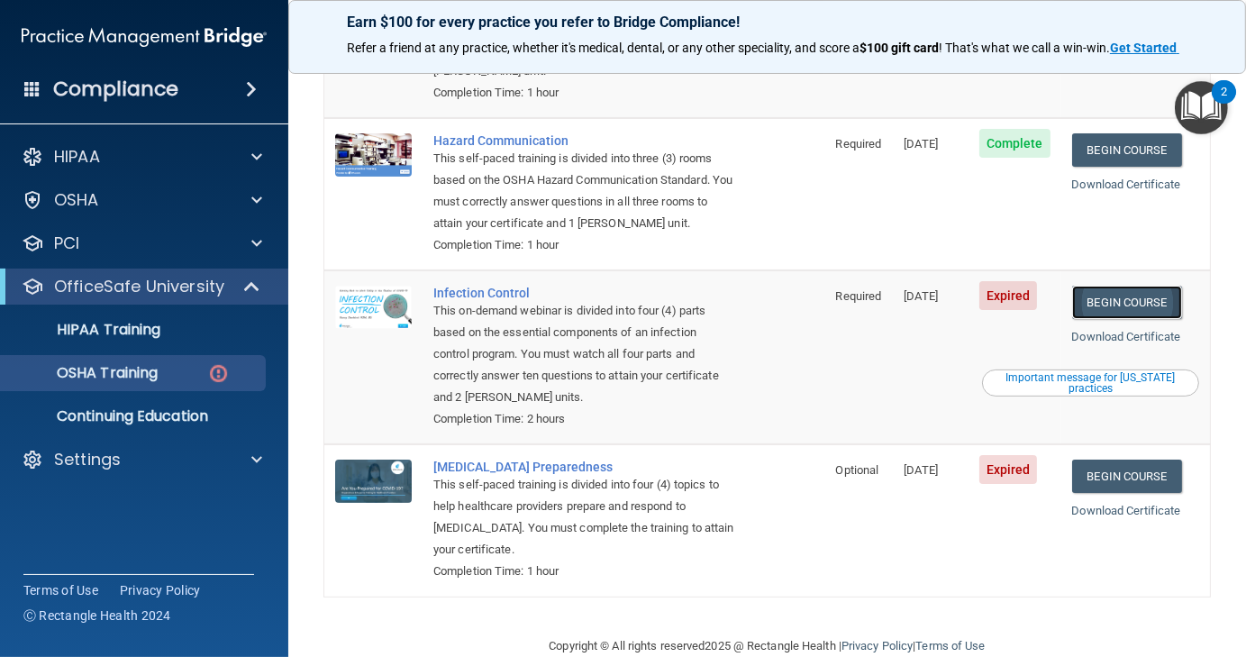
click at [1103, 286] on link "Begin Course" at bounding box center [1127, 302] width 110 height 33
